Goal: Check status: Check status

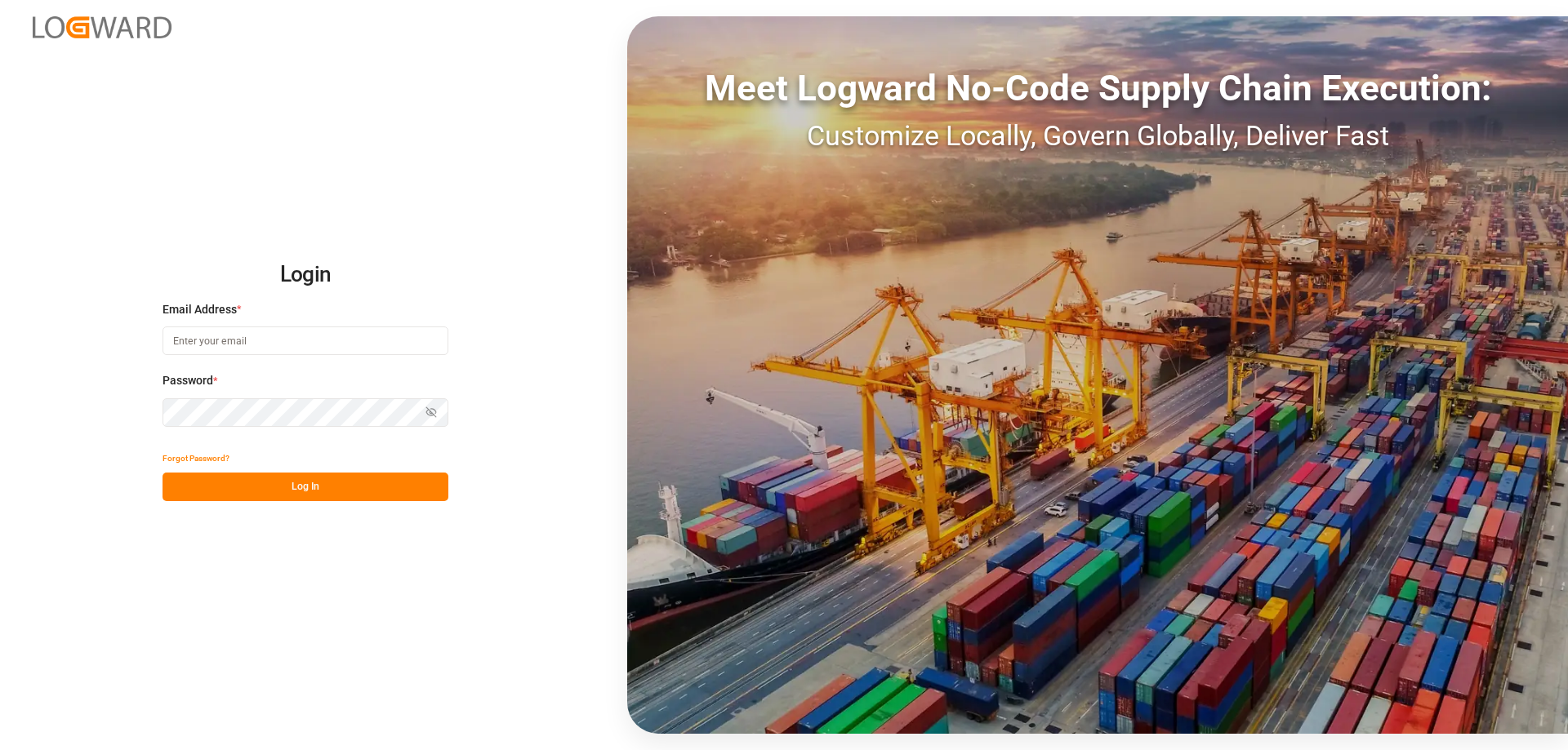
click at [279, 349] on input at bounding box center [305, 341] width 286 height 28
click at [302, 489] on button "Log In" at bounding box center [305, 487] width 286 height 28
drag, startPoint x: 265, startPoint y: 343, endPoint x: 110, endPoint y: 328, distance: 155.7
click at [113, 328] on div "Login Email Address * [PERSON_NAME][EMAIL_ADDRESS][DOMAIN_NAME] Password * Show…" at bounding box center [784, 375] width 1568 height 750
type input "[EMAIL_ADDRESS][DOMAIN_NAME]"
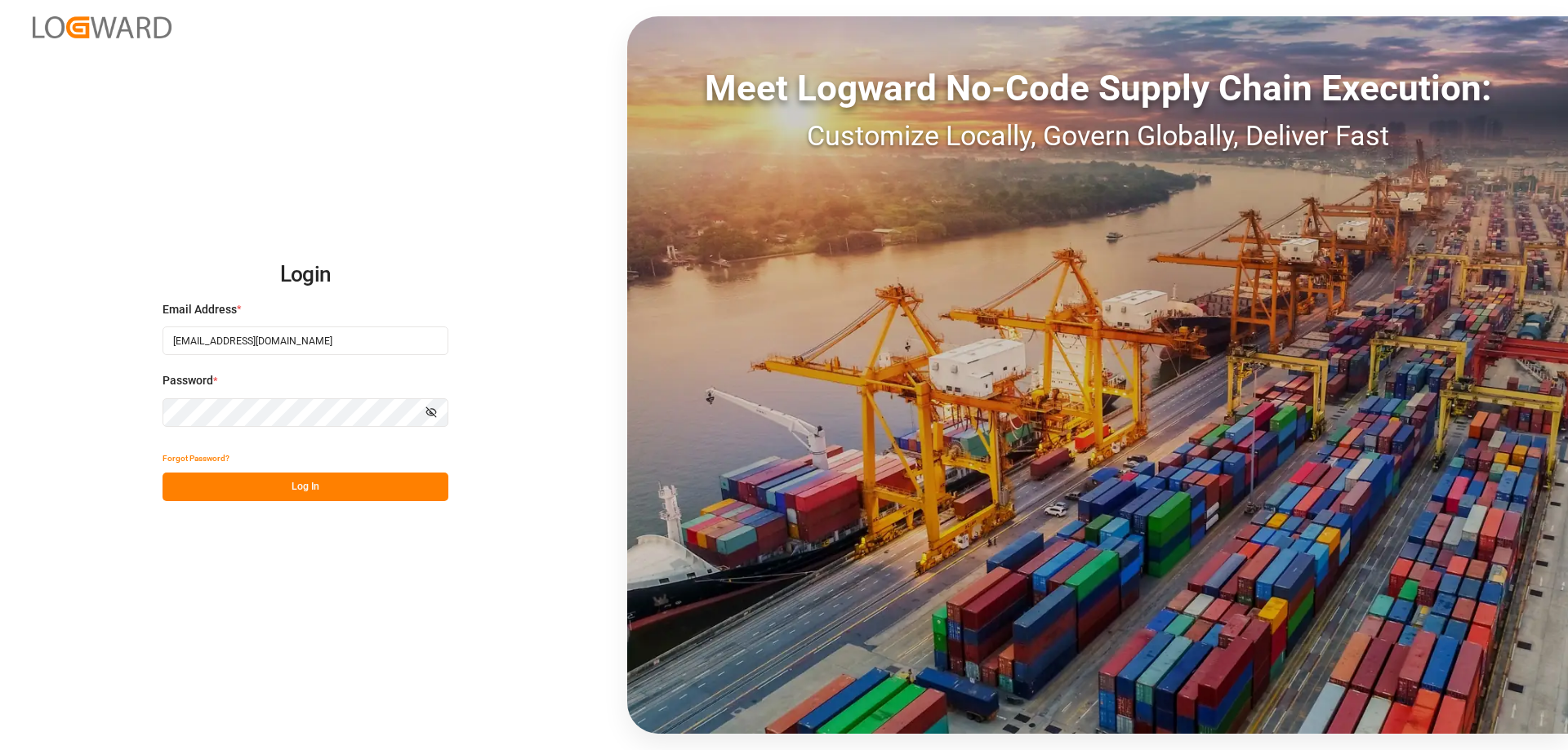
click at [308, 481] on button "Log In" at bounding box center [305, 487] width 286 height 28
click at [248, 493] on button "Log In" at bounding box center [305, 487] width 286 height 28
click at [0, 398] on div "Login Email Address * [EMAIL_ADDRESS][DOMAIN_NAME] Password * Show password For…" at bounding box center [784, 375] width 1568 height 750
click at [307, 492] on button "Log In" at bounding box center [305, 487] width 286 height 28
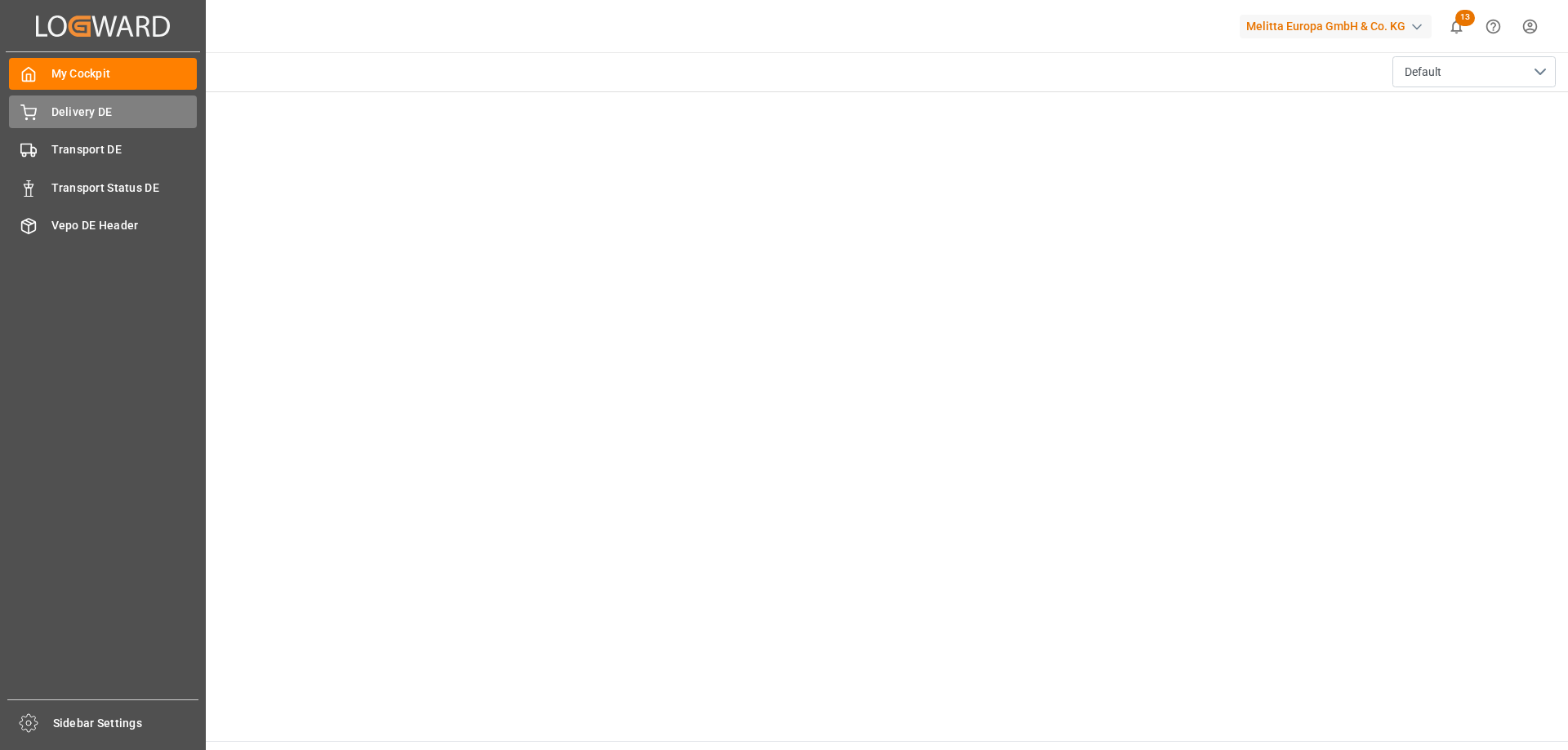
click at [27, 113] on icon at bounding box center [28, 112] width 17 height 17
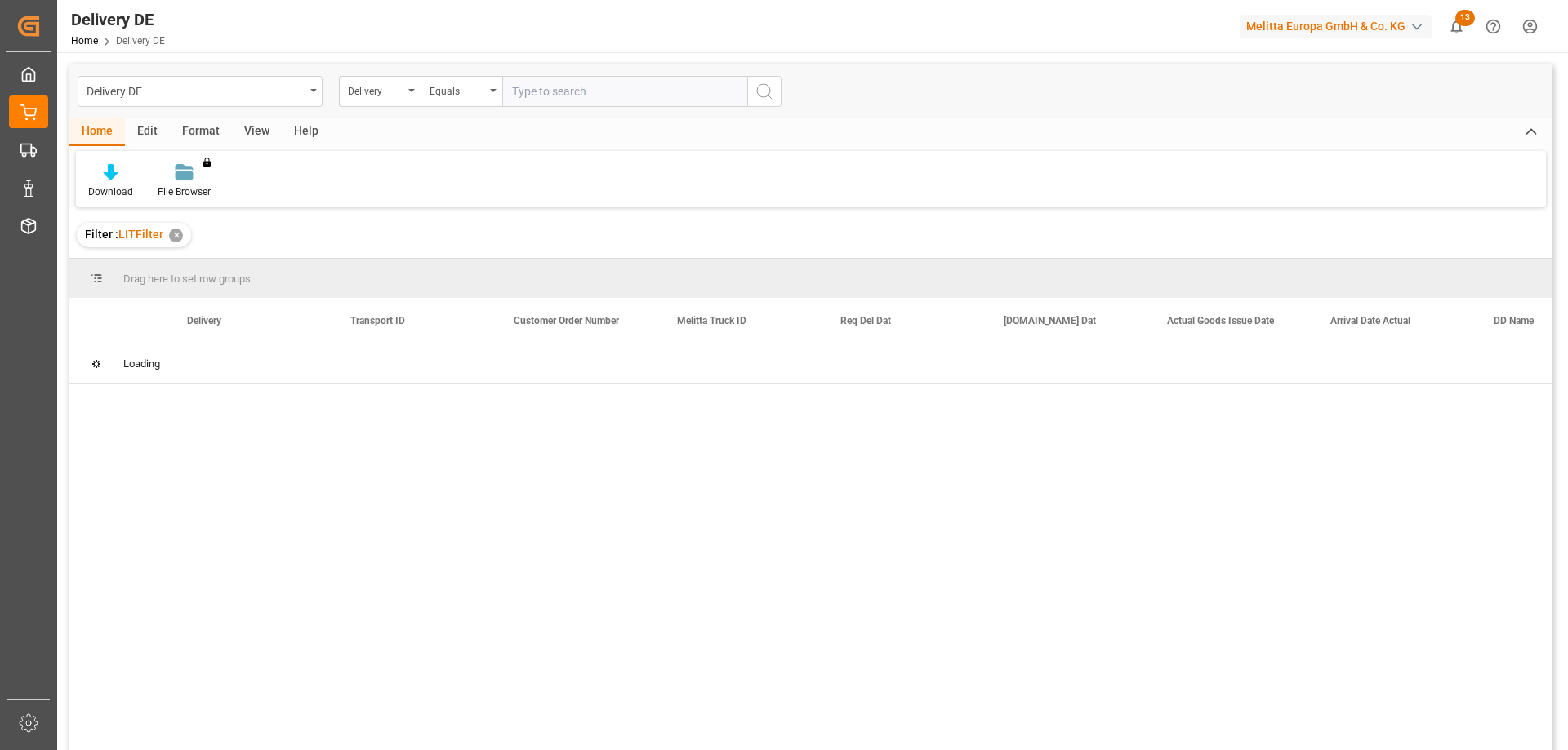
click at [538, 90] on div "Delivery DE Delivery Equals Home Edit Format View Help Download File Browser Yo…" at bounding box center [810, 428] width 1483 height 729
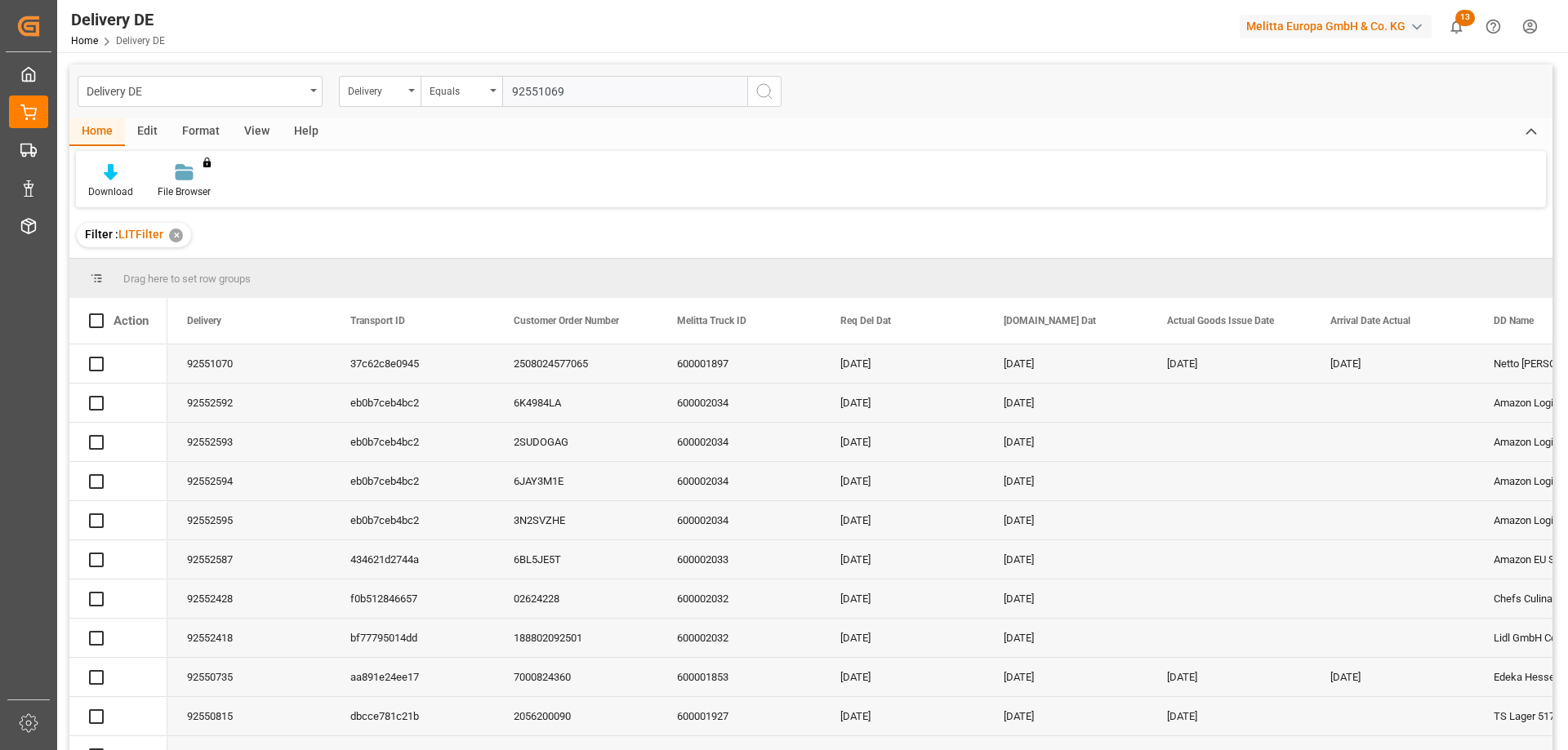
type input "92551069"
click at [764, 92] on icon "search button" at bounding box center [764, 92] width 20 height 20
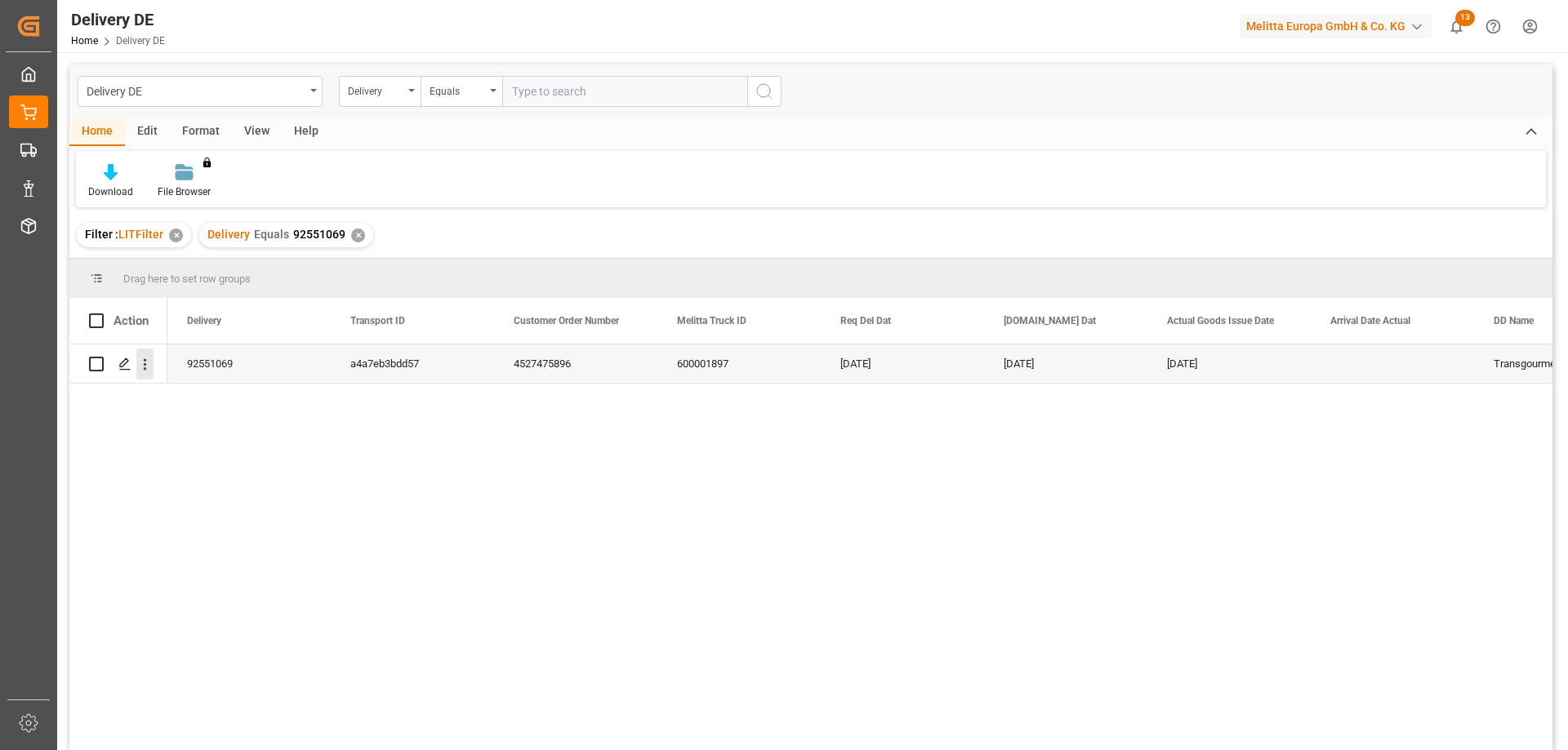
click at [151, 371] on icon "open menu" at bounding box center [145, 364] width 18 height 18
click at [169, 398] on span "Press SPACE to select this row." at bounding box center [163, 398] width 28 height 18
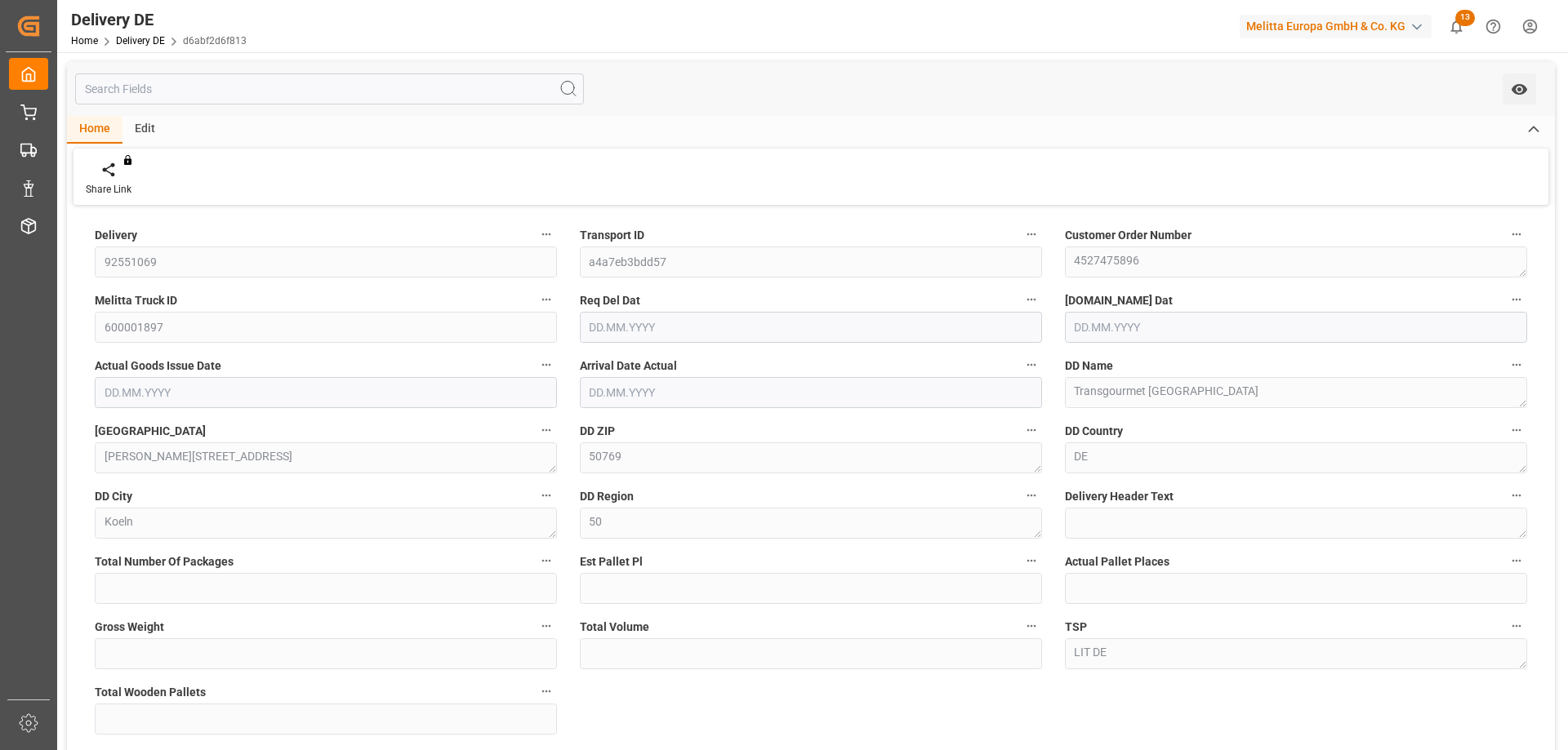
type input "1"
type input "1.25"
type input "180.758"
type input "1109.612"
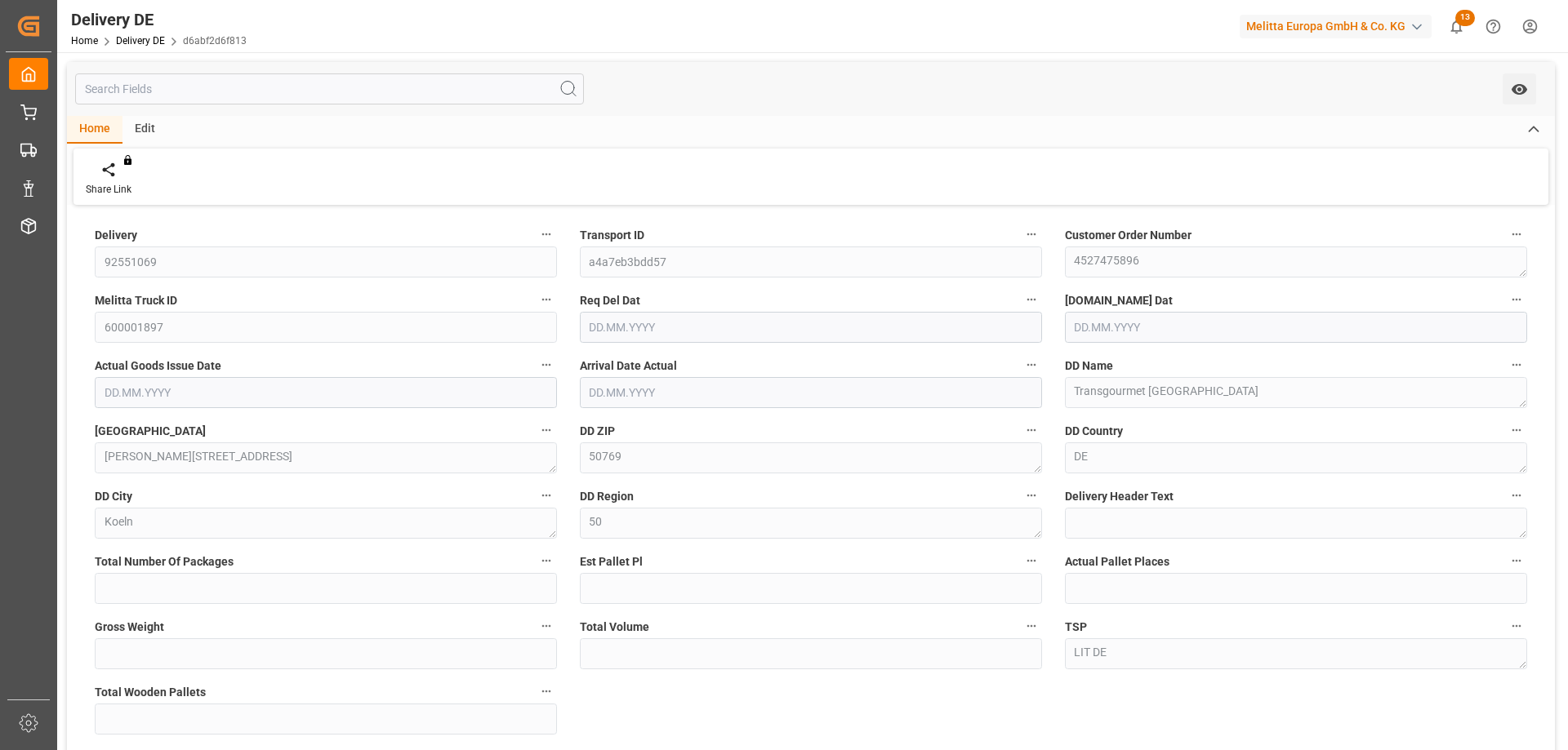
type input "4"
type input "[DATE]"
